Goal: Navigation & Orientation: Find specific page/section

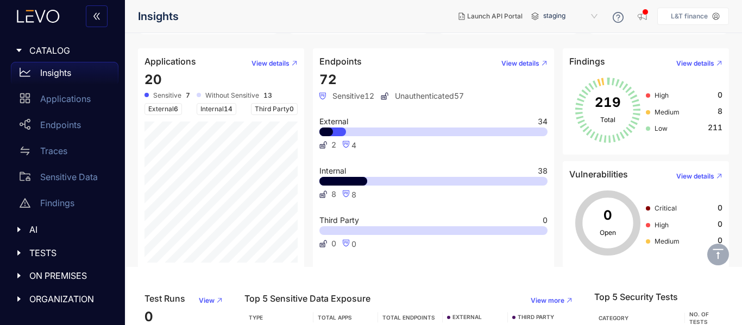
scroll to position [154, 0]
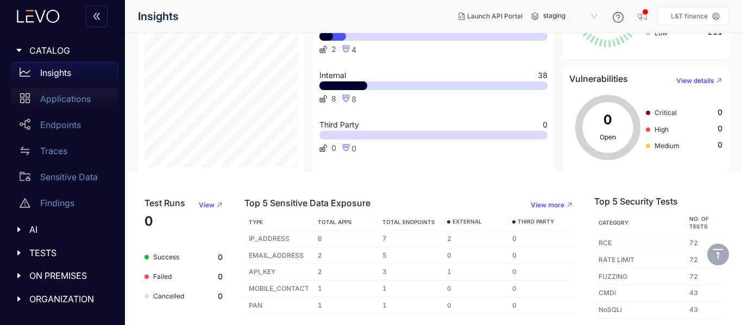
click at [74, 105] on div "Applications" at bounding box center [65, 99] width 108 height 22
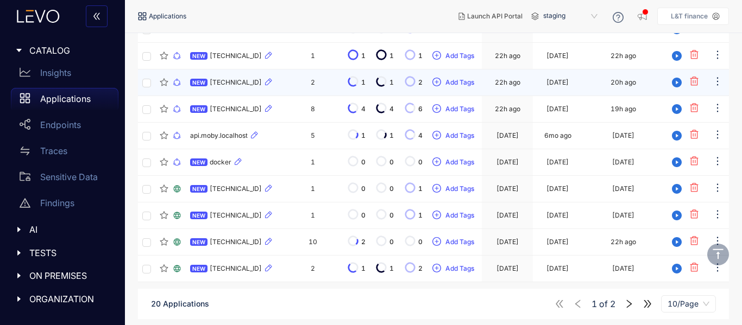
scroll to position [210, 0]
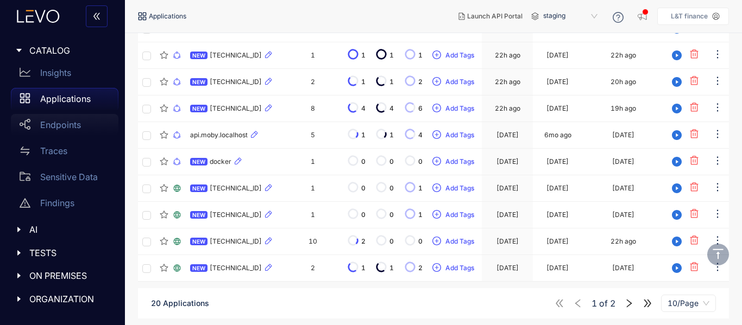
click at [67, 120] on div "Endpoints" at bounding box center [65, 125] width 108 height 22
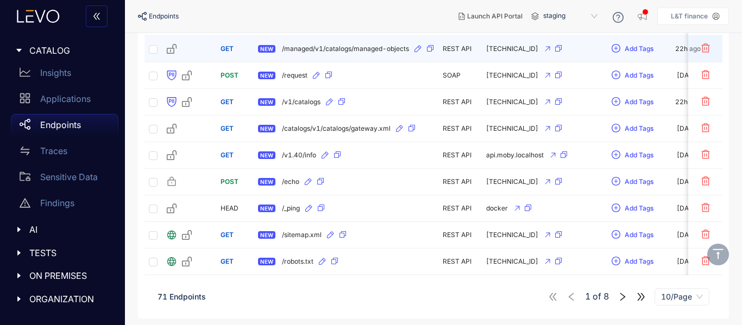
scroll to position [185, 0]
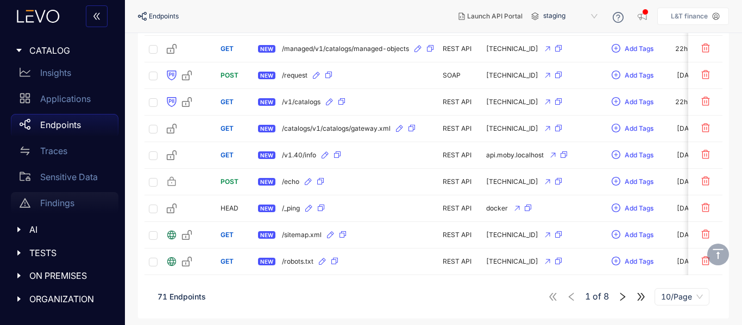
click at [62, 204] on p "Findings" at bounding box center [57, 203] width 34 height 10
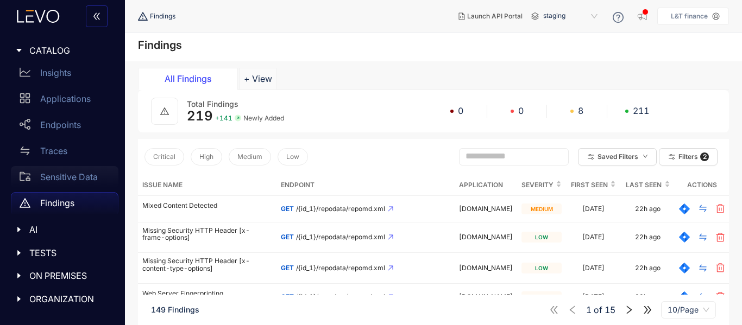
click at [73, 186] on div "Sensitive Data" at bounding box center [65, 177] width 108 height 22
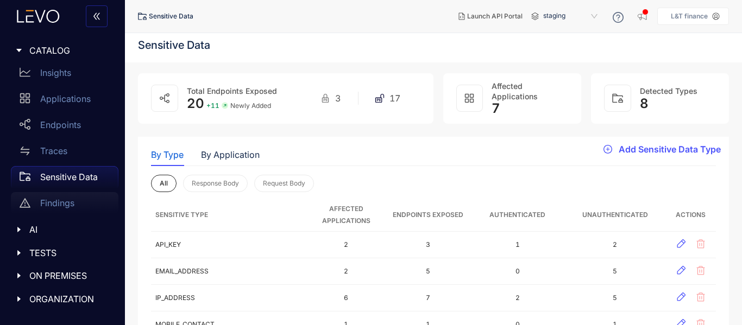
click at [83, 201] on div "Findings" at bounding box center [65, 203] width 108 height 22
